Goal: Find specific page/section: Find specific page/section

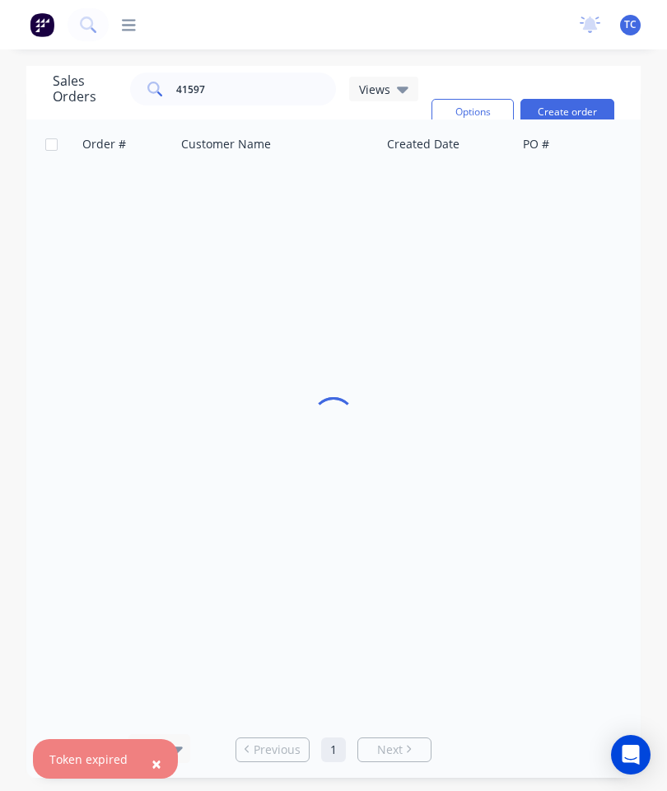
scroll to position [66, 0]
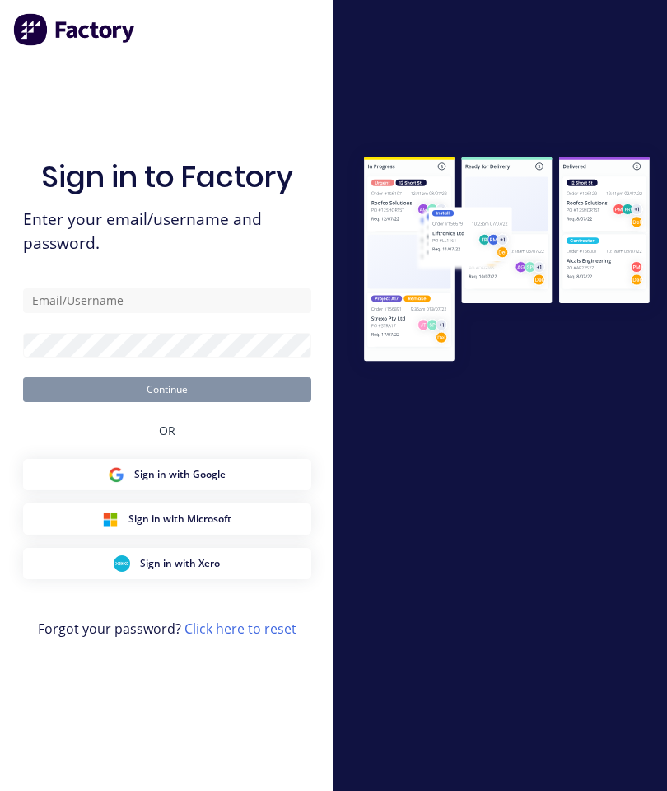
click at [231, 313] on input "text" at bounding box center [167, 300] width 288 height 25
click at [84, 313] on input "text" at bounding box center [167, 300] width 288 height 25
click at [34, 313] on input "service" at bounding box center [167, 300] width 288 height 25
click at [100, 313] on input "service" at bounding box center [167, 300] width 288 height 25
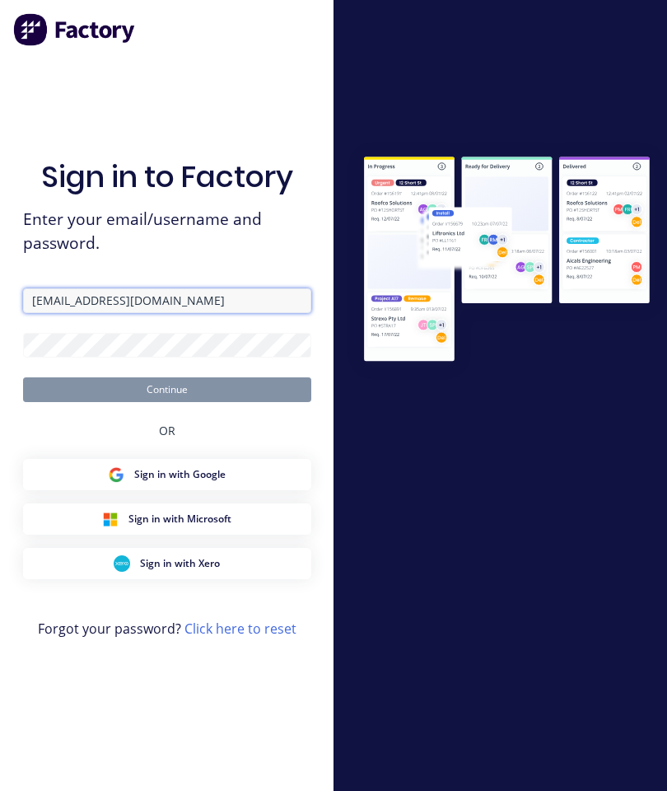
type input "[EMAIL_ADDRESS][DOMAIN_NAME]"
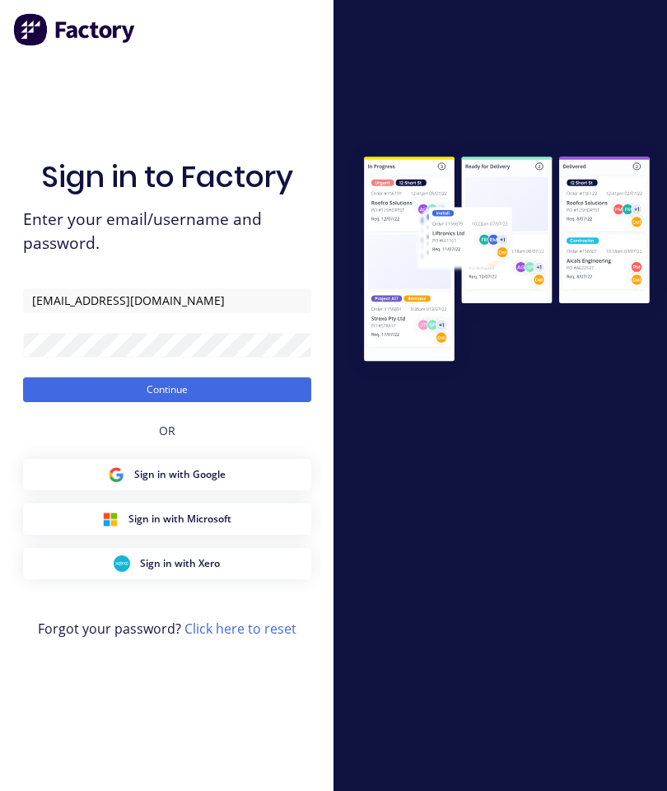
click at [119, 402] on button "Continue" at bounding box center [167, 389] width 288 height 25
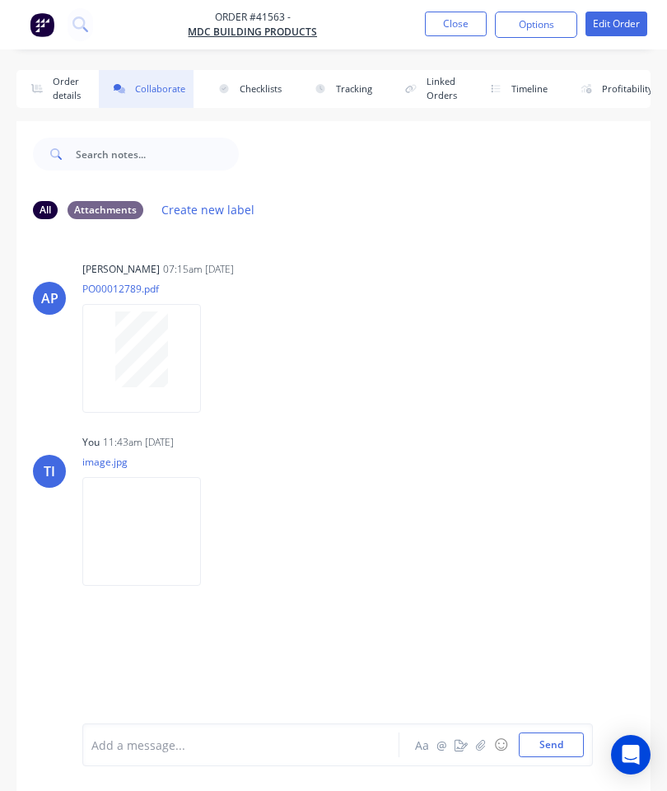
click at [462, 21] on button "Close" at bounding box center [456, 24] width 62 height 25
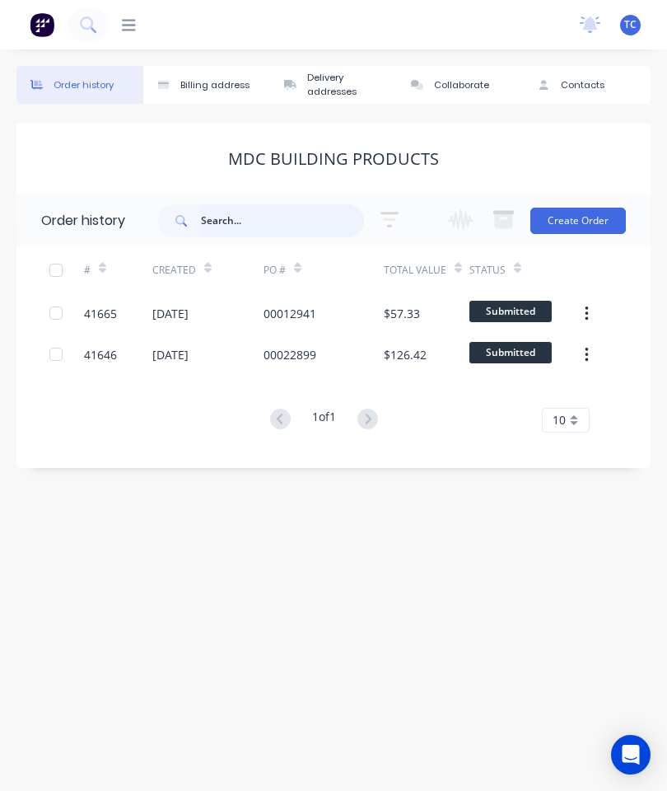
click at [273, 227] on input "text" at bounding box center [282, 220] width 163 height 33
type input "5"
type input "41559"
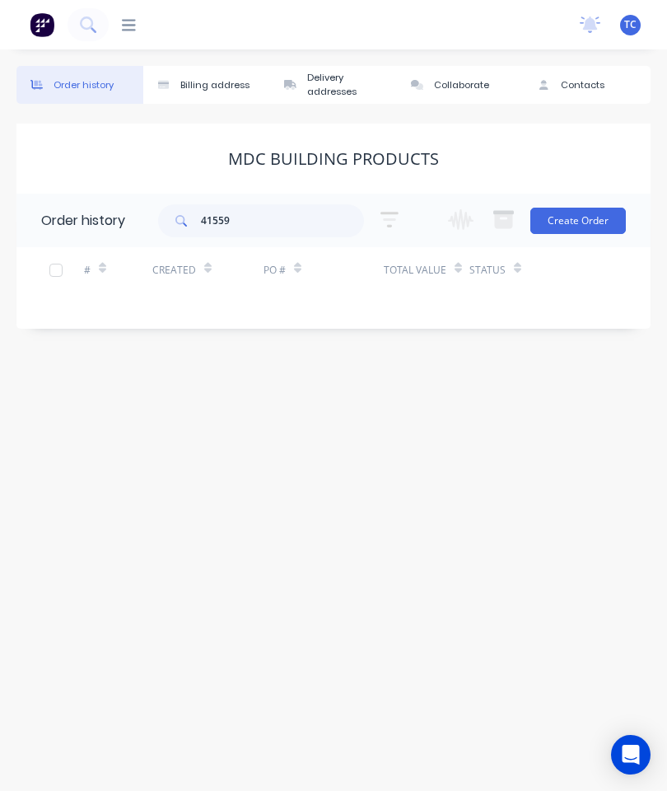
click at [122, 22] on icon at bounding box center [129, 25] width 14 height 16
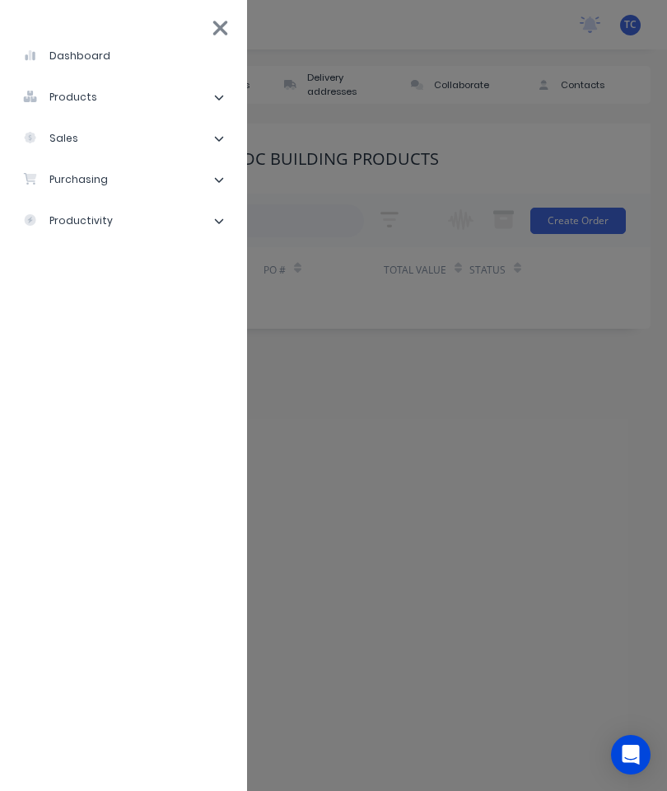
click at [119, 129] on li "sales" at bounding box center [123, 138] width 221 height 41
click at [104, 175] on div "Sales Orders" at bounding box center [83, 179] width 94 height 15
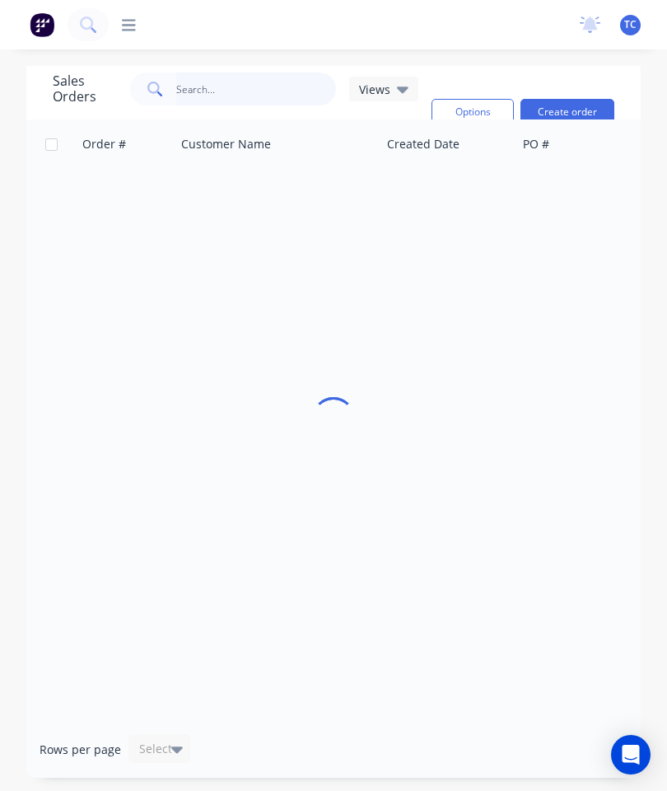
click at [239, 88] on input "text" at bounding box center [256, 88] width 161 height 33
type input "41559"
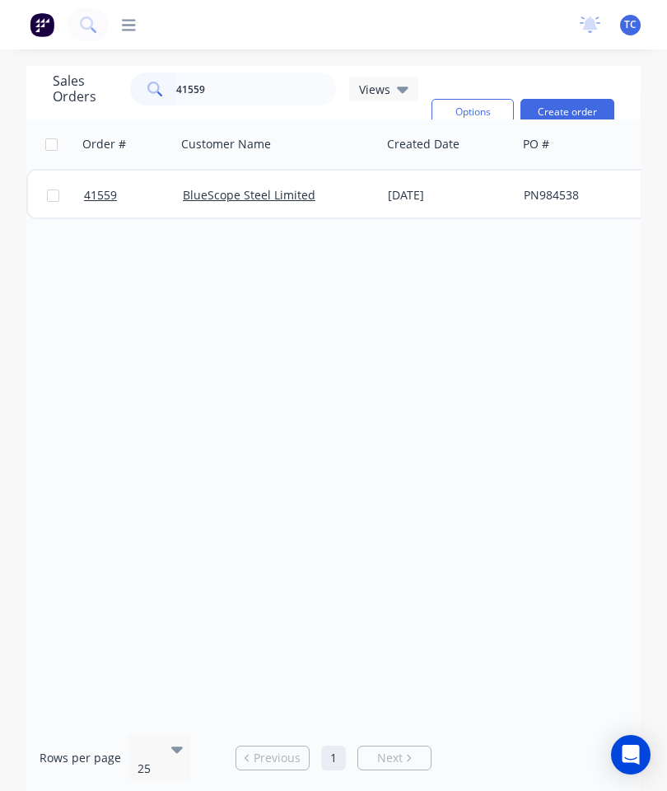
click at [95, 191] on span "41559" at bounding box center [100, 195] width 33 height 16
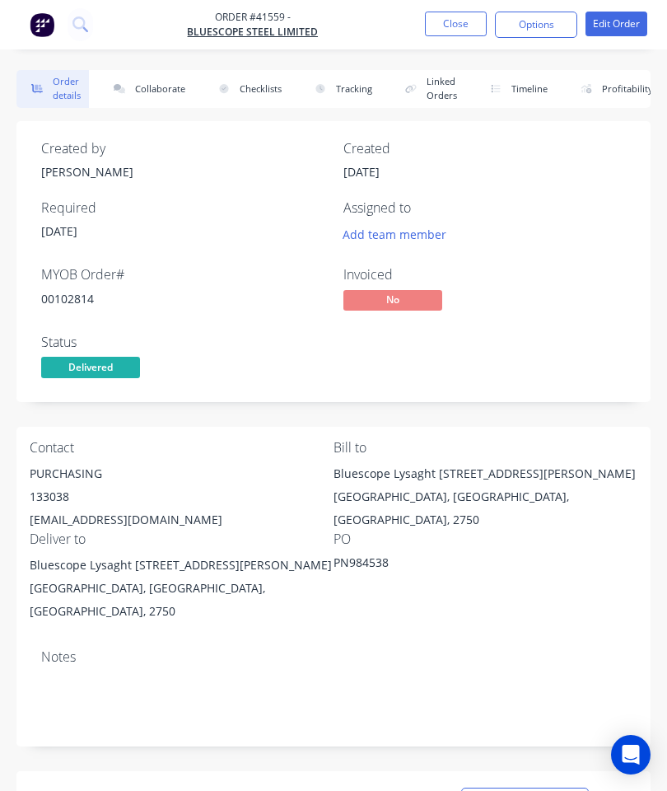
click at [161, 84] on button "Collaborate" at bounding box center [146, 89] width 95 height 38
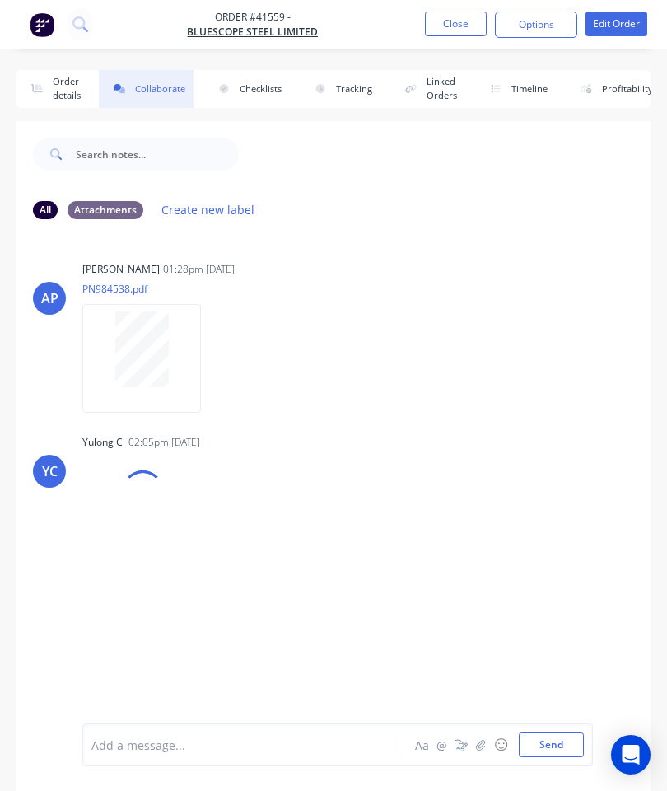
click at [478, 743] on icon "button" at bounding box center [480, 744] width 9 height 11
